Goal: Task Accomplishment & Management: Manage account settings

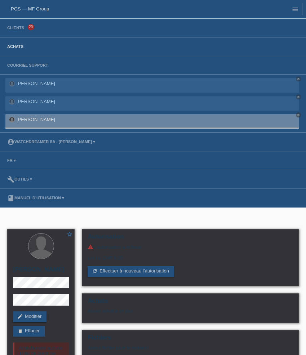
click at [16, 45] on link "Achats" at bounding box center [15, 46] width 23 height 4
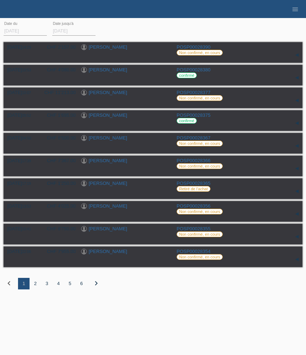
click at [35, 285] on div "2" at bounding box center [36, 284] width 12 height 12
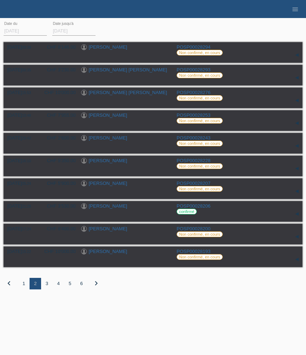
click at [48, 288] on div "3" at bounding box center [47, 284] width 12 height 12
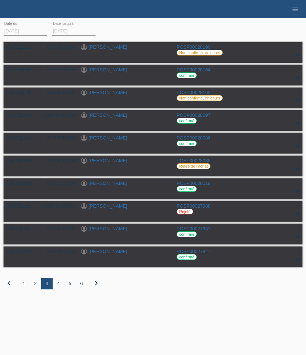
click at [59, 287] on div "4" at bounding box center [59, 284] width 12 height 12
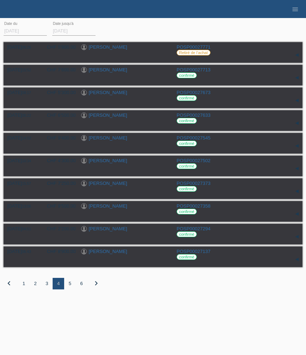
click at [22, 288] on div "1" at bounding box center [24, 284] width 12 height 12
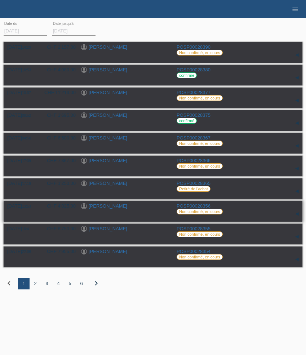
click at [109, 209] on link "[PERSON_NAME]" at bounding box center [108, 205] width 39 height 5
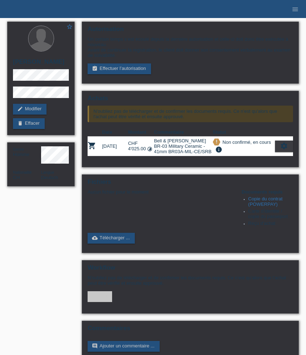
scroll to position [23, 0]
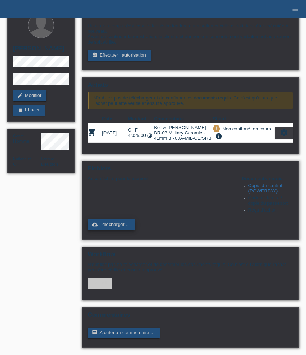
click at [122, 220] on link "cloud_upload Télécharger ..." at bounding box center [111, 225] width 47 height 11
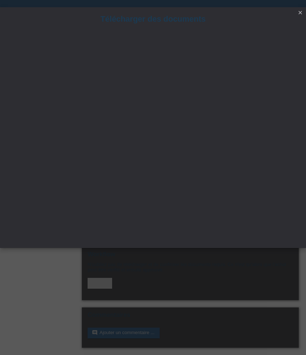
click at [301, 12] on icon "close" at bounding box center [301, 13] width 6 height 6
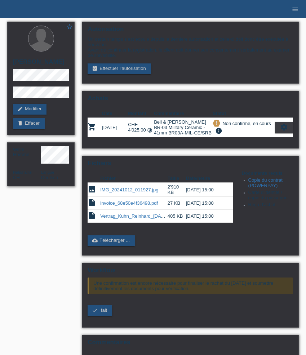
scroll to position [23, 0]
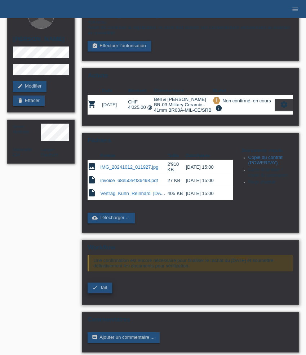
click at [103, 290] on span "fait" at bounding box center [104, 287] width 6 height 5
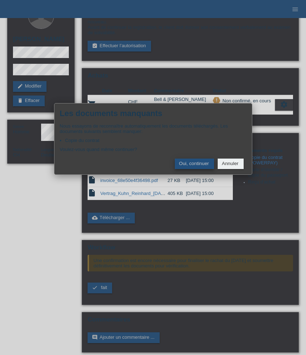
click at [193, 165] on button "Oui, continuer" at bounding box center [194, 164] width 39 height 10
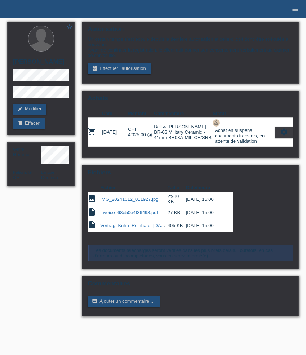
click at [295, 12] on icon "menu" at bounding box center [295, 9] width 7 height 7
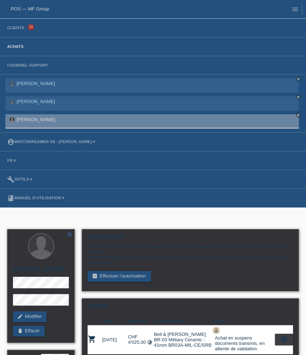
click at [15, 47] on link "Achats" at bounding box center [15, 46] width 23 height 4
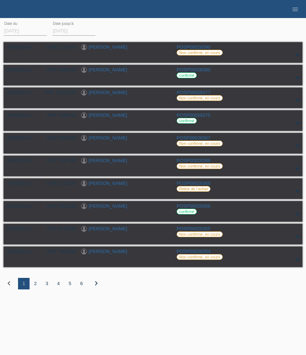
click at [36, 288] on div "2" at bounding box center [36, 284] width 12 height 12
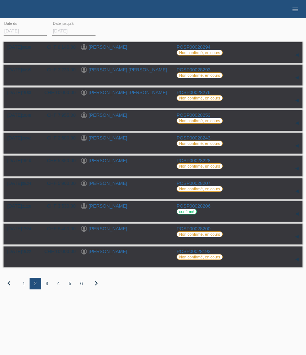
click at [46, 288] on div "3" at bounding box center [47, 284] width 12 height 12
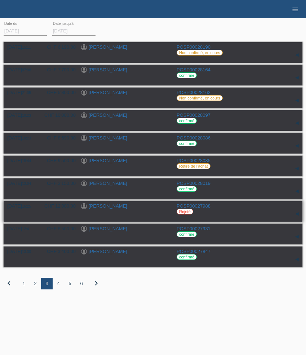
click at [108, 209] on link "[PERSON_NAME]" at bounding box center [108, 205] width 39 height 5
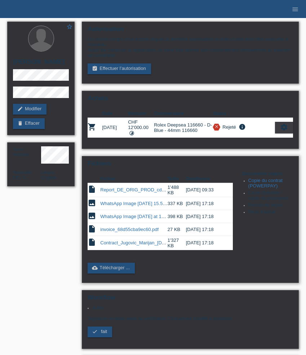
click at [122, 246] on link "Contract_Jugovic_Marijan_2025-09-25.pdf" at bounding box center [139, 242] width 79 height 5
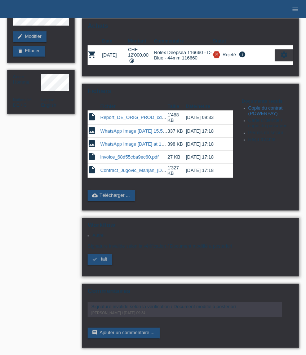
scroll to position [82, 0]
click at [120, 192] on link "cloud_upload Télécharger ..." at bounding box center [111, 195] width 47 height 11
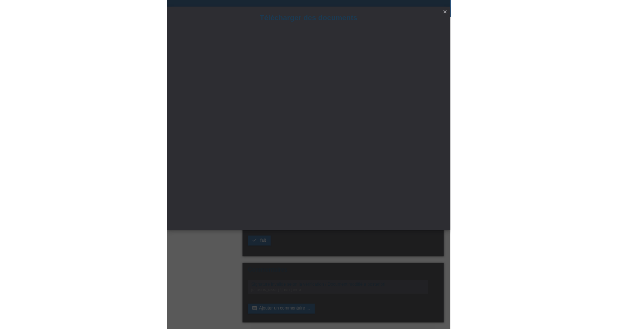
scroll to position [82, 0]
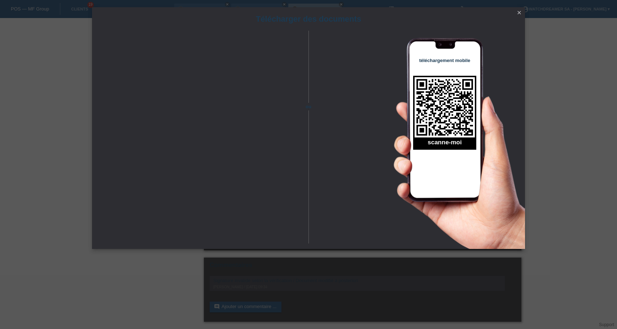
click at [306, 13] on icon "close" at bounding box center [519, 13] width 6 height 6
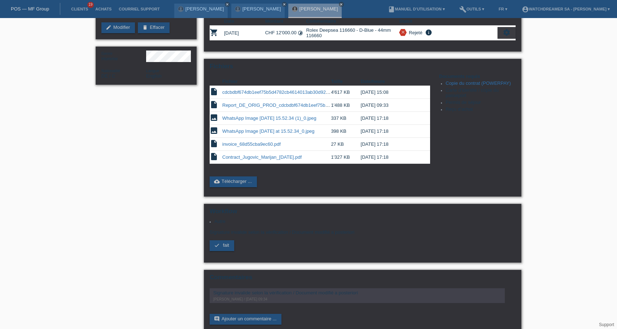
scroll to position [101, 0]
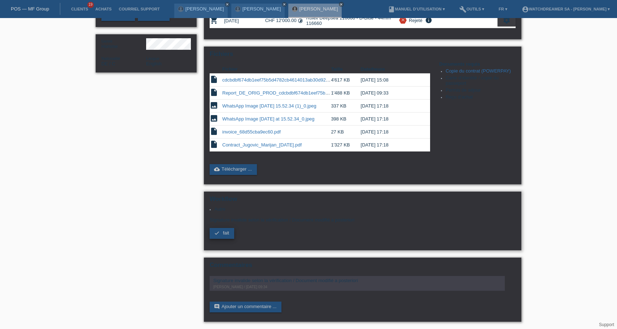
click at [228, 233] on span "fait" at bounding box center [226, 232] width 6 height 5
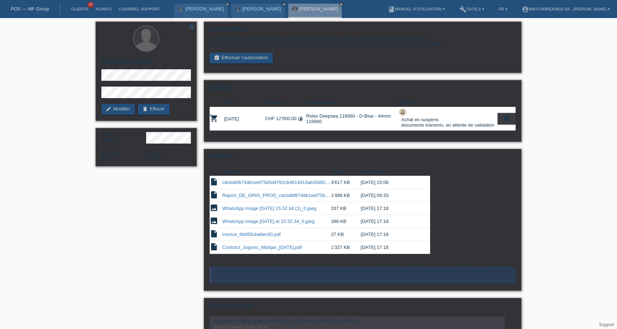
scroll to position [47, 0]
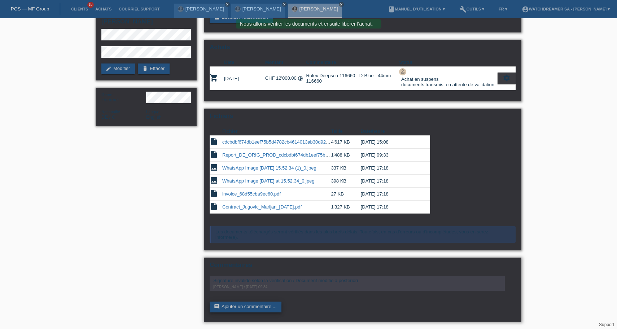
click at [271, 305] on link "comment Ajouter un commentaire ..." at bounding box center [246, 307] width 72 height 11
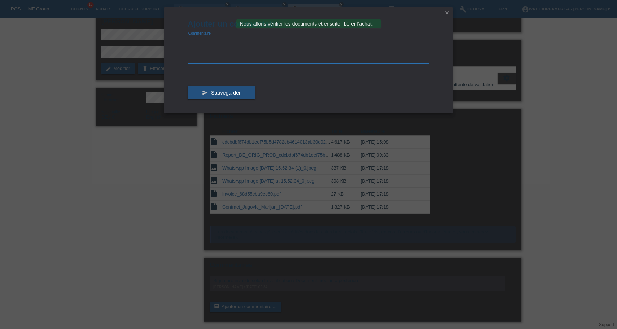
click at [214, 61] on textarea at bounding box center [309, 50] width 242 height 28
click at [273, 42] on textarea "Il est inutile de faire valider la signature electronique. Il s'agit d'une sign…" at bounding box center [309, 50] width 242 height 28
type textarea "Il est inutile de faire valider la signature électronique. Il s'agit d'une sign…"
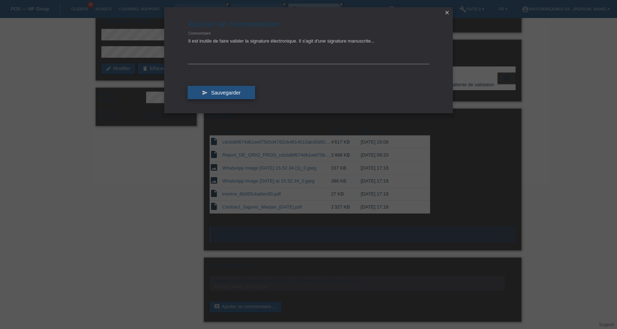
click at [242, 91] on button "send Sauvegarder" at bounding box center [221, 93] width 67 height 14
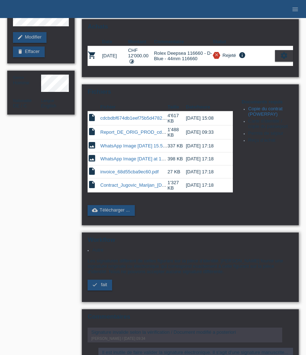
scroll to position [69, 0]
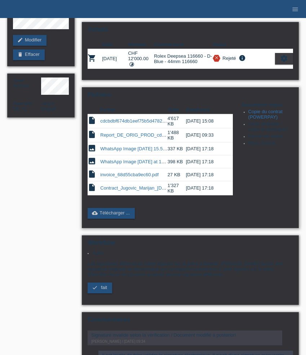
click at [140, 191] on link "Contract_Jugovic_Marijan_2025-09-25.pdf" at bounding box center [139, 187] width 79 height 5
click at [140, 124] on link "cdcbdbf674db1eef75b5d4782cb4614013ab30d924efe37e1b99619d1ebb5221.pdf" at bounding box center [185, 120] width 170 height 5
click at [137, 151] on link "WhatsApp Image 2025-09-25 at 15.52.34 (1)_0.jpeg" at bounding box center [147, 148] width 94 height 5
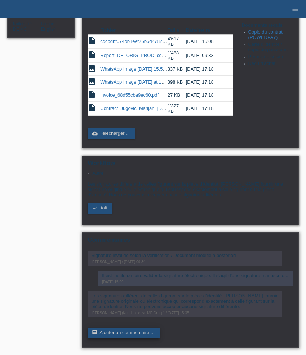
click at [141, 330] on link "comment Ajouter un commentaire ..." at bounding box center [124, 333] width 72 height 11
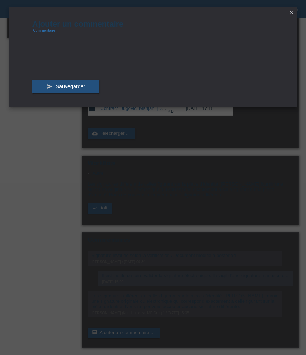
click at [64, 56] on textarea at bounding box center [153, 47] width 242 height 28
click at [159, 38] on textarea "Un contrat avec une signature identique à la signature de" at bounding box center [153, 47] width 242 height 28
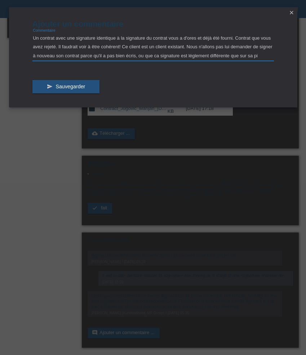
scroll to position [7, 0]
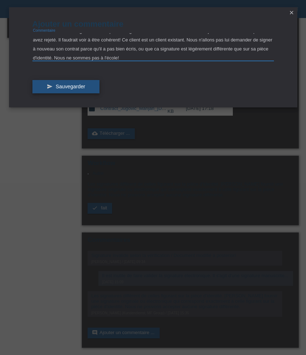
type textarea "Un contrat avec une signature identique à la signature du contrat vous a d'ores…"
click at [80, 86] on span "Sauvegarder" at bounding box center [71, 87] width 30 height 6
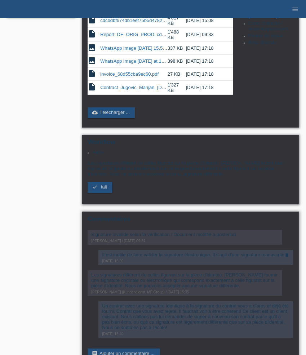
scroll to position [211, 0]
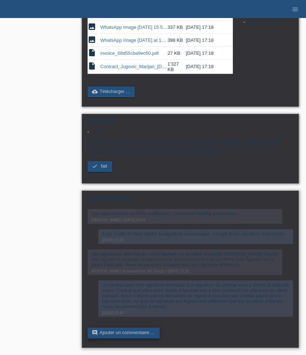
click at [125, 331] on link "comment Ajouter un commentaire ..." at bounding box center [124, 333] width 72 height 11
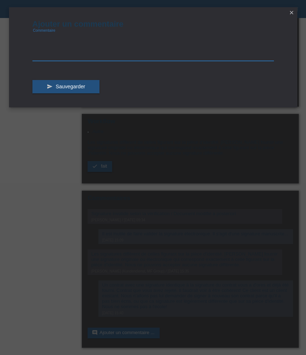
click at [57, 44] on textarea at bounding box center [153, 47] width 242 height 28
type textarea "Merci de valider cette facturation, ou de m'appeler au 0794020397"
click at [67, 85] on span "Sauvegarder" at bounding box center [71, 87] width 30 height 6
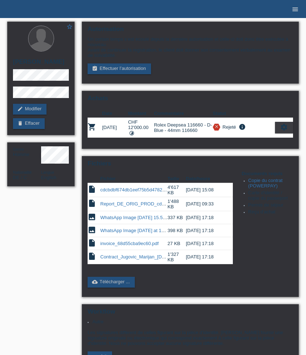
click at [293, 12] on icon "menu" at bounding box center [295, 9] width 7 height 7
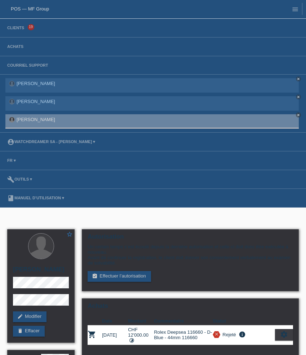
click at [21, 44] on li "Achats" at bounding box center [153, 47] width 306 height 19
click at [19, 47] on link "Achats" at bounding box center [15, 46] width 23 height 4
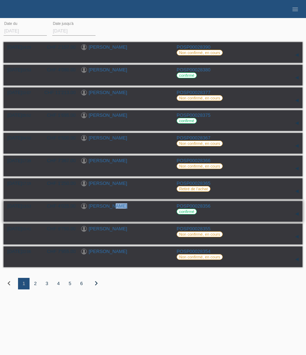
drag, startPoint x: 134, startPoint y: 209, endPoint x: 109, endPoint y: 209, distance: 24.9
click at [109, 209] on div "[PERSON_NAME]" at bounding box center [126, 206] width 90 height 7
copy link "Kuhn"
